Goal: Task Accomplishment & Management: Use online tool/utility

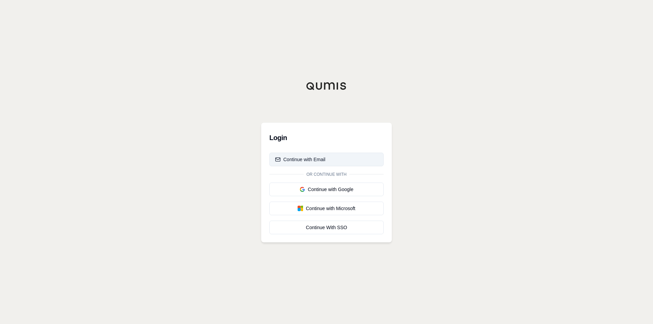
click at [303, 161] on div "Continue with Email" at bounding box center [300, 159] width 50 height 7
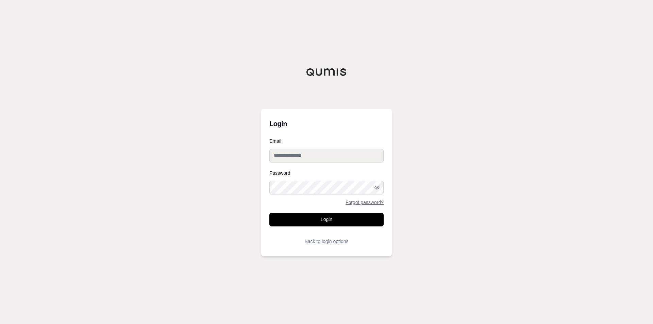
click at [343, 154] on input "Email" at bounding box center [326, 156] width 114 height 14
type input "**********"
click at [378, 189] on icon "button" at bounding box center [376, 187] width 5 height 5
click at [328, 221] on button "Login" at bounding box center [326, 220] width 114 height 14
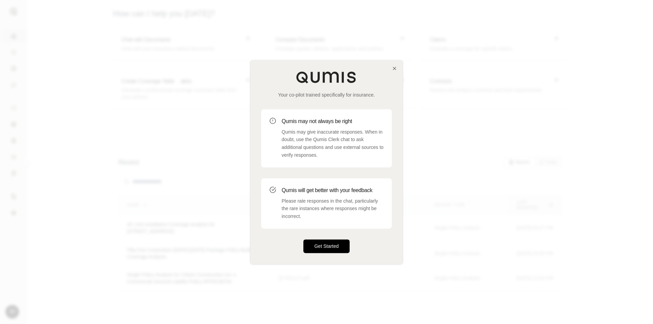
click at [324, 242] on button "Get Started" at bounding box center [326, 246] width 46 height 14
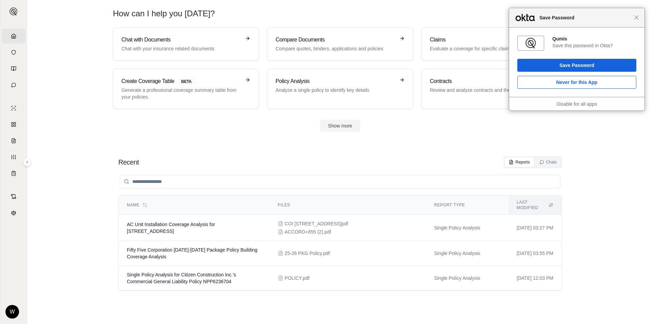
click at [639, 20] on div "Close Save Password" at bounding box center [576, 17] width 135 height 19
click at [637, 22] on div "Close Save Password" at bounding box center [576, 17] width 135 height 19
click at [640, 19] on div "Close Save Password" at bounding box center [576, 17] width 135 height 19
click at [638, 20] on div "Close Save Password" at bounding box center [576, 17] width 135 height 19
click at [636, 18] on span "Close" at bounding box center [636, 17] width 5 height 5
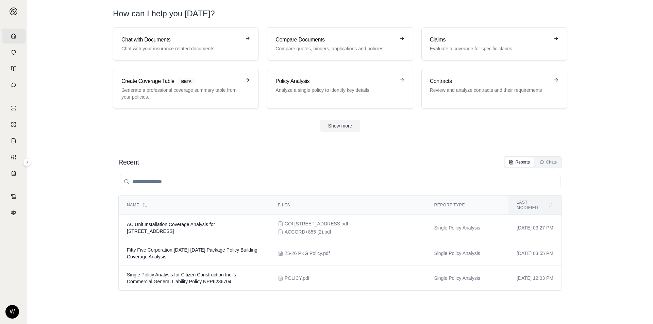
drag, startPoint x: 640, startPoint y: 41, endPoint x: 596, endPoint y: 1, distance: 59.7
click at [640, 41] on section "Chat with Documents Chat with your insurance related documents Compare Document…" at bounding box center [340, 85] width 620 height 116
click at [190, 222] on span "AC Unit Installation Coverage Analysis for 420 West 23rd Street" at bounding box center [171, 228] width 88 height 12
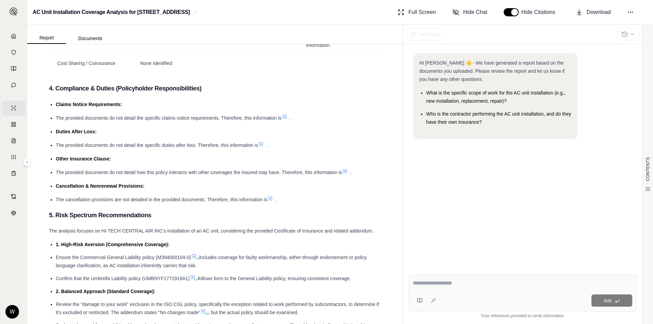
scroll to position [816, 0]
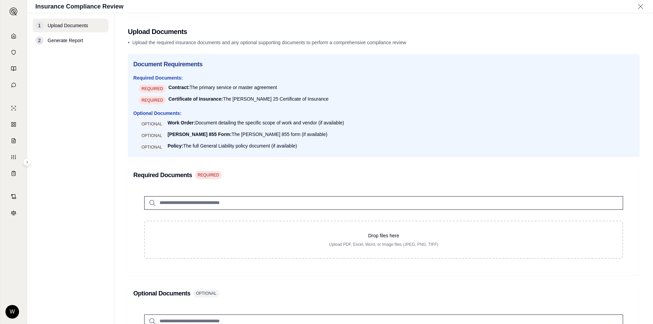
click at [45, 154] on div "1 Upload Documents 2 Generate Report" at bounding box center [71, 169] width 76 height 300
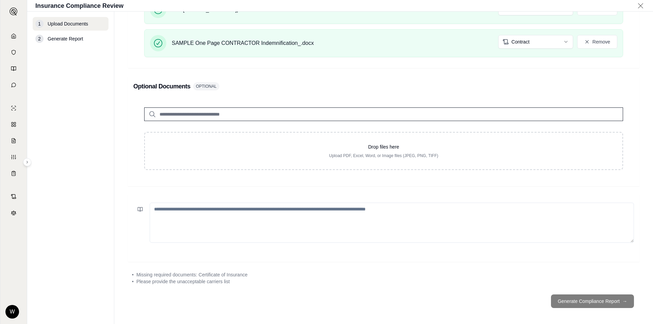
scroll to position [275, 0]
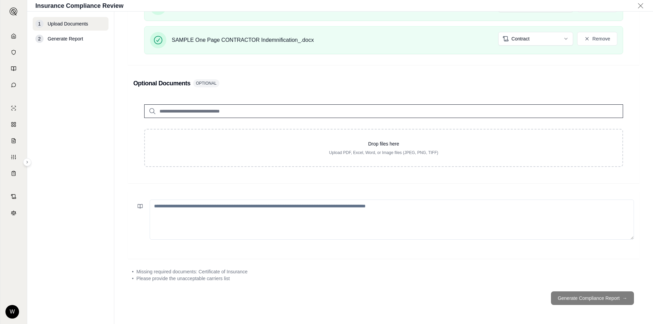
click at [562, 293] on footer "Generate Compliance Report →" at bounding box center [384, 298] width 512 height 24
click at [582, 295] on footer "Generate Compliance Report →" at bounding box center [384, 298] width 512 height 24
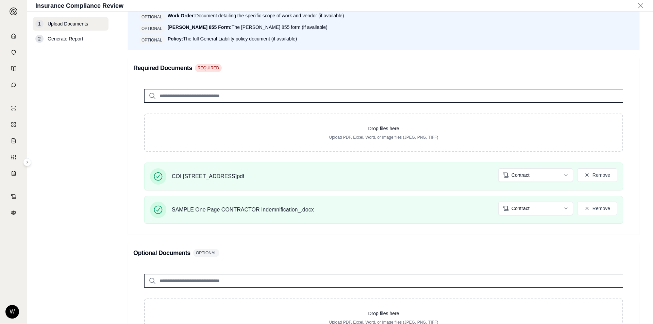
scroll to position [105, 0]
click at [519, 179] on html "Home Vault Prompts Chats Single Policy Comparisons Claims Custom Report Coverag…" at bounding box center [326, 162] width 653 height 324
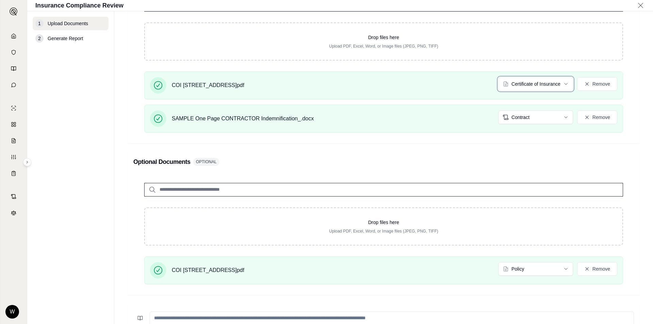
scroll to position [207, 0]
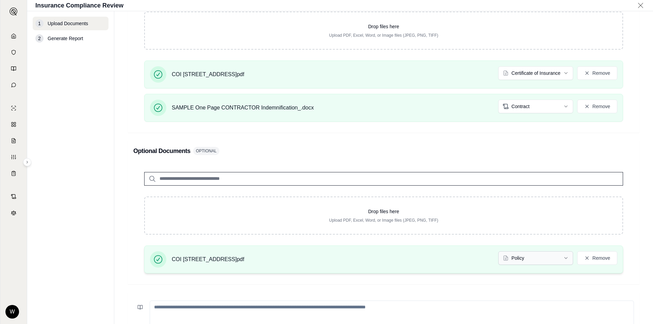
click at [535, 258] on html "Home Vault Prompts Chats Single Policy Comparisons Claims Custom Report Coverag…" at bounding box center [326, 162] width 653 height 324
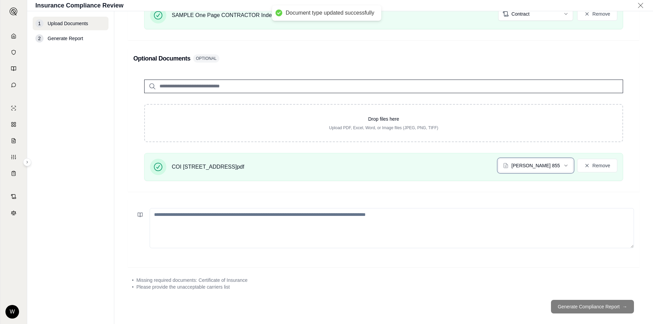
scroll to position [308, 0]
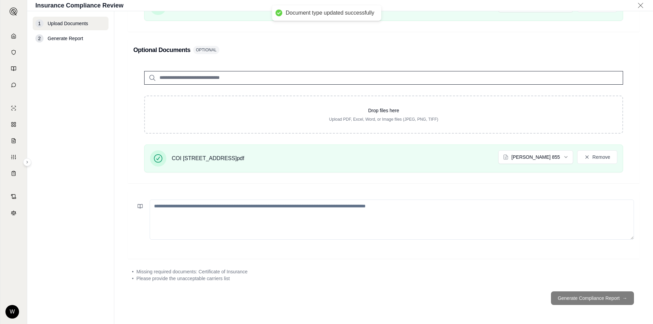
click at [499, 277] on div "• Please provide the unacceptable carriers list" at bounding box center [383, 278] width 503 height 7
click at [573, 297] on footer "Generate Compliance Report →" at bounding box center [384, 298] width 512 height 24
click at [610, 298] on footer "Generate Compliance Report →" at bounding box center [384, 298] width 512 height 24
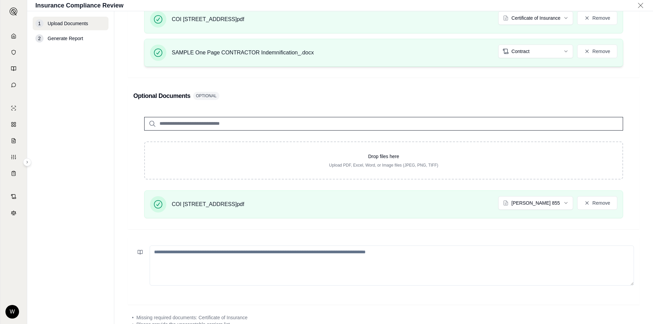
scroll to position [274, 0]
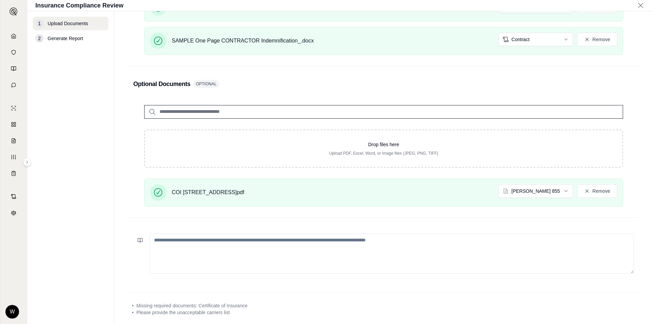
click at [462, 237] on textarea at bounding box center [392, 254] width 484 height 40
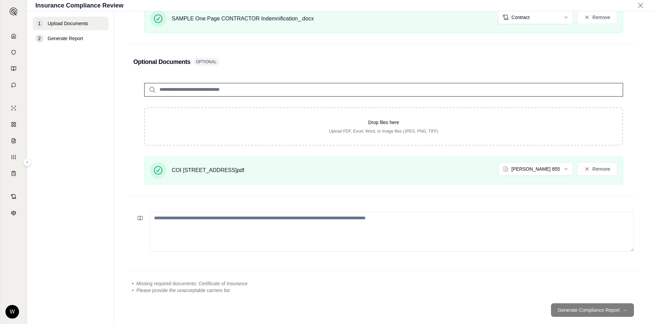
scroll to position [308, 0]
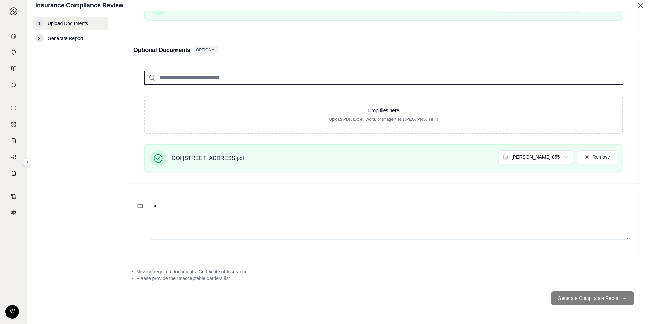
click at [447, 285] on main "Upload Documents • Upload the required insurance documents and any optional sup…" at bounding box center [383, 167] width 539 height 313
click at [332, 230] on textarea at bounding box center [389, 220] width 479 height 40
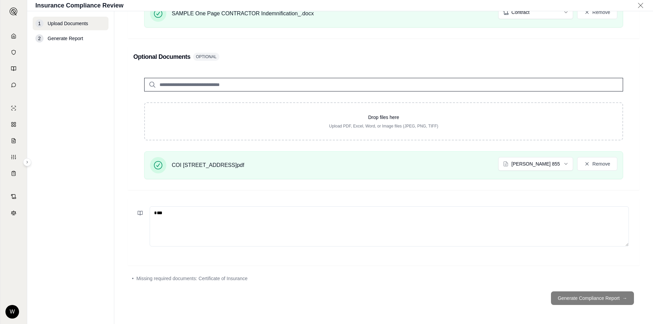
type textarea "***"
click at [594, 297] on footer "Generate Compliance Report →" at bounding box center [384, 298] width 512 height 24
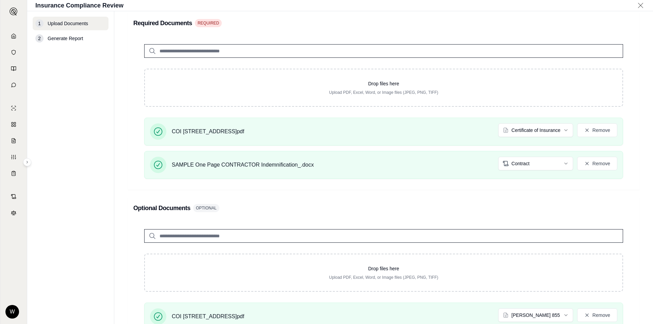
scroll to position [131, 0]
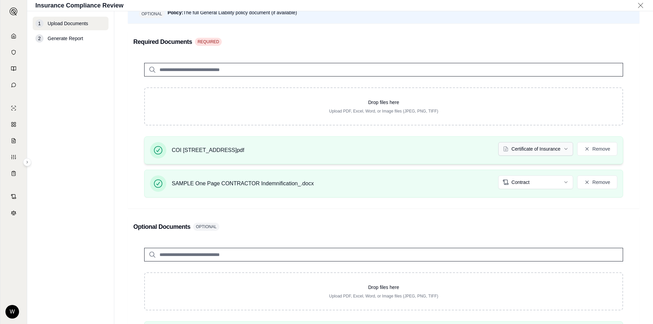
click at [516, 144] on html "Home Vault Prompts Chats Single Policy Comparisons Claims Custom Report Coverag…" at bounding box center [326, 162] width 653 height 324
click at [449, 217] on div "Optional Documents OPTIONAL Drop files here Upload PDF, Excel, Word, or Image f…" at bounding box center [384, 289] width 512 height 144
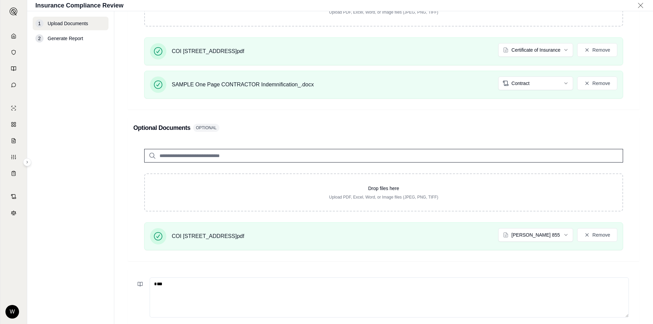
scroll to position [301, 0]
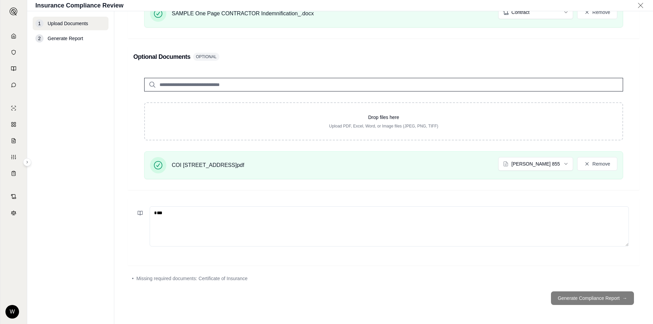
click at [432, 224] on textarea "***" at bounding box center [389, 226] width 479 height 40
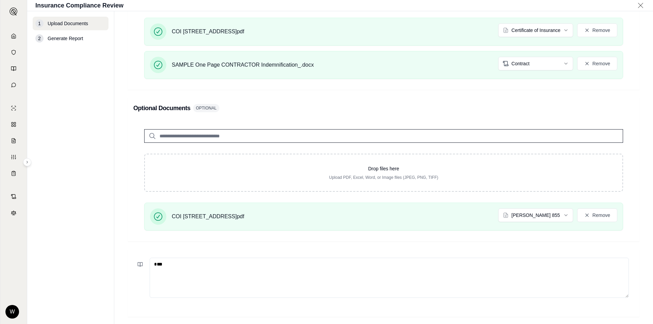
scroll to position [131, 0]
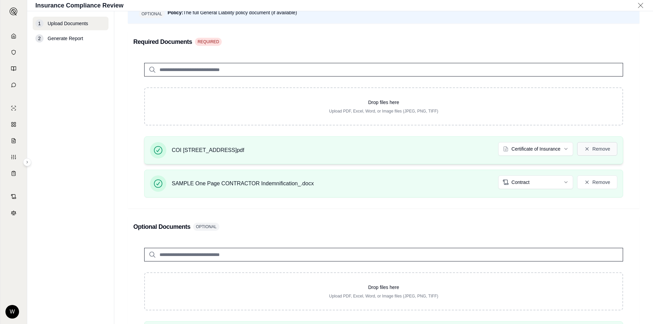
click at [585, 151] on button "Remove" at bounding box center [597, 149] width 40 height 14
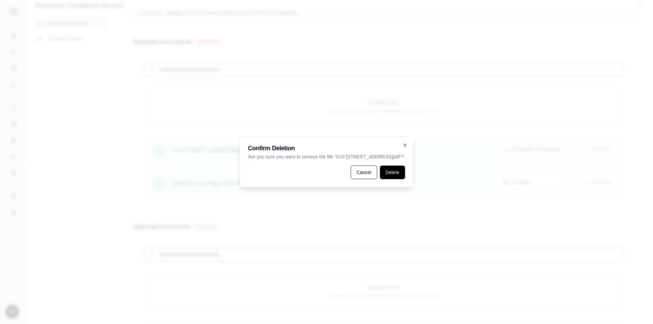
click at [389, 173] on button "Delete" at bounding box center [392, 173] width 25 height 14
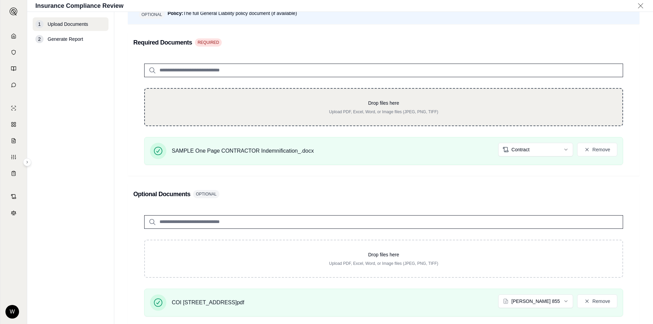
click at [443, 117] on div "Drop files here Upload PDF, Excel, Word, or Image files (JPEG, PNG, TIFF)" at bounding box center [383, 107] width 479 height 38
type input "**********"
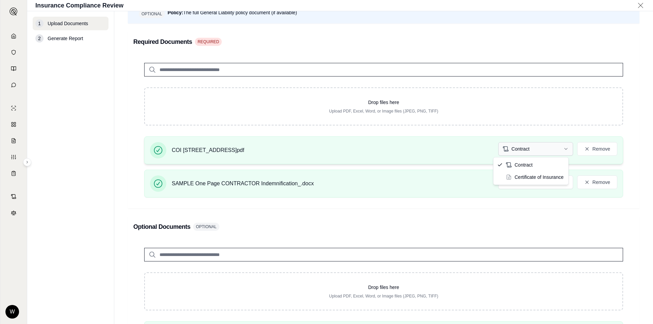
click at [522, 146] on html "Home Vault Prompts Chats Single Policy Comparisons Claims Custom Report Coverag…" at bounding box center [326, 162] width 653 height 324
click at [469, 218] on div "Optional Documents OPTIONAL Drop files here Upload PDF, Excel, Word, or Image f…" at bounding box center [384, 289] width 512 height 144
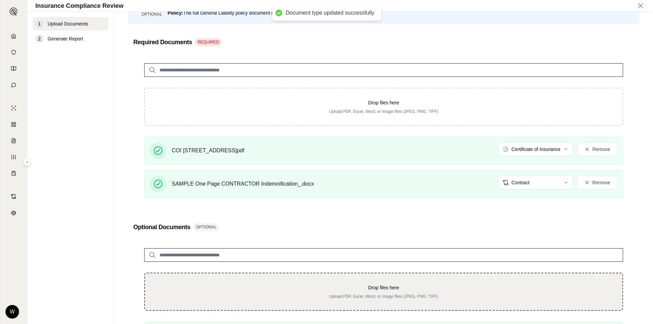
scroll to position [281, 0]
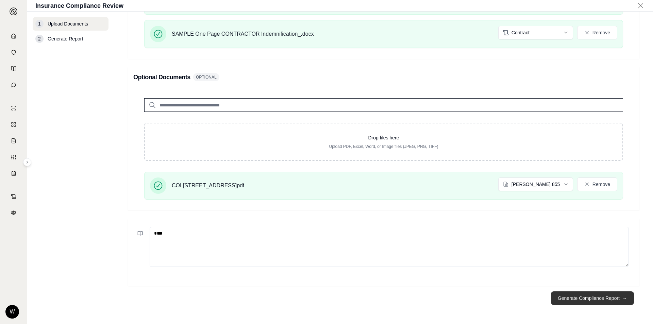
click at [582, 297] on button "Generate Compliance Report →" at bounding box center [592, 298] width 83 height 14
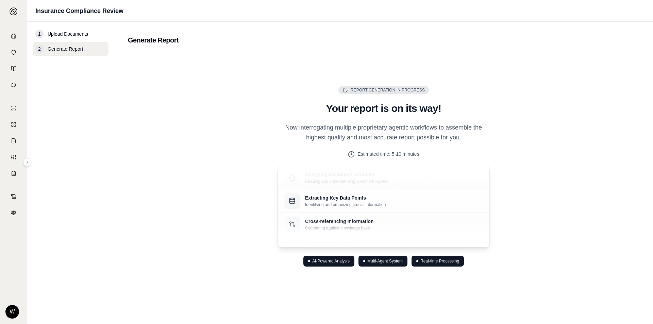
scroll to position [0, 0]
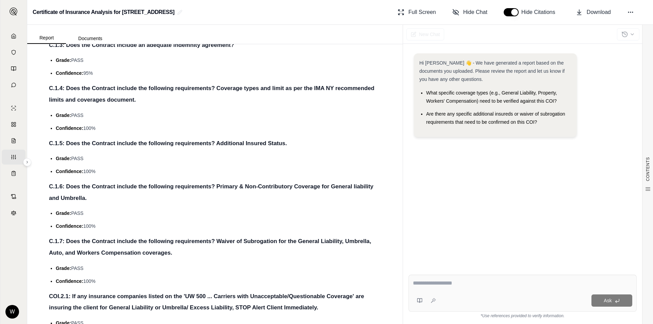
scroll to position [1497, 0]
